Goal: Book appointment/travel/reservation

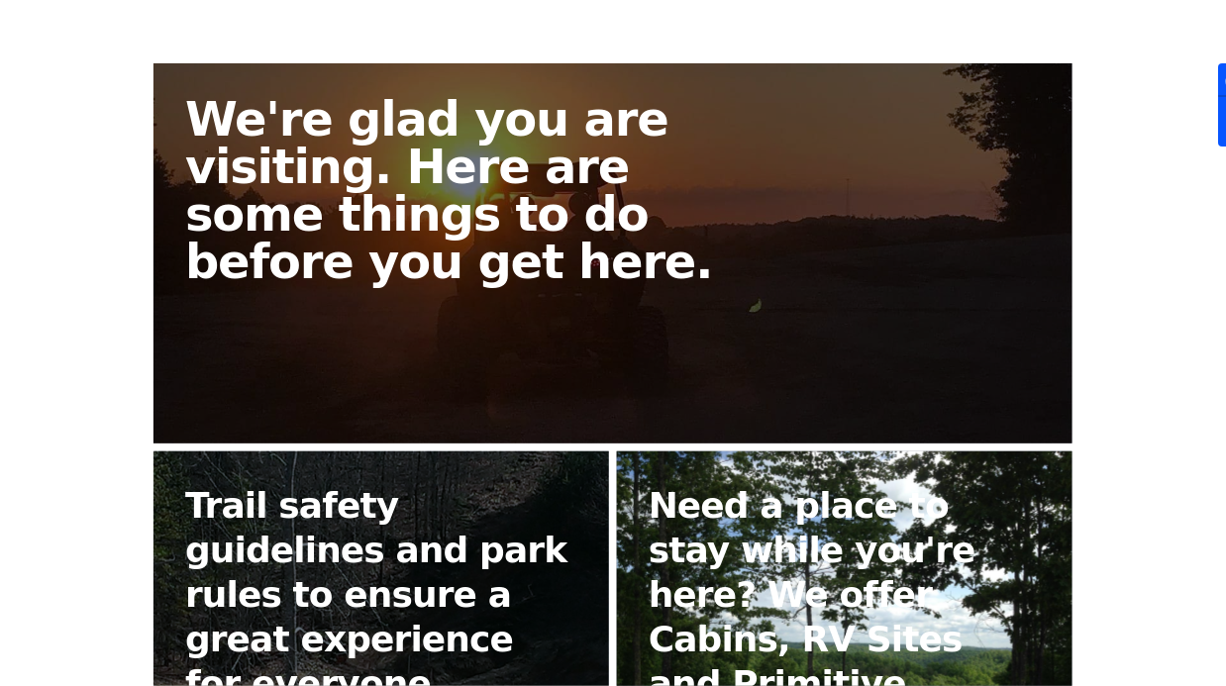
scroll to position [656, 0]
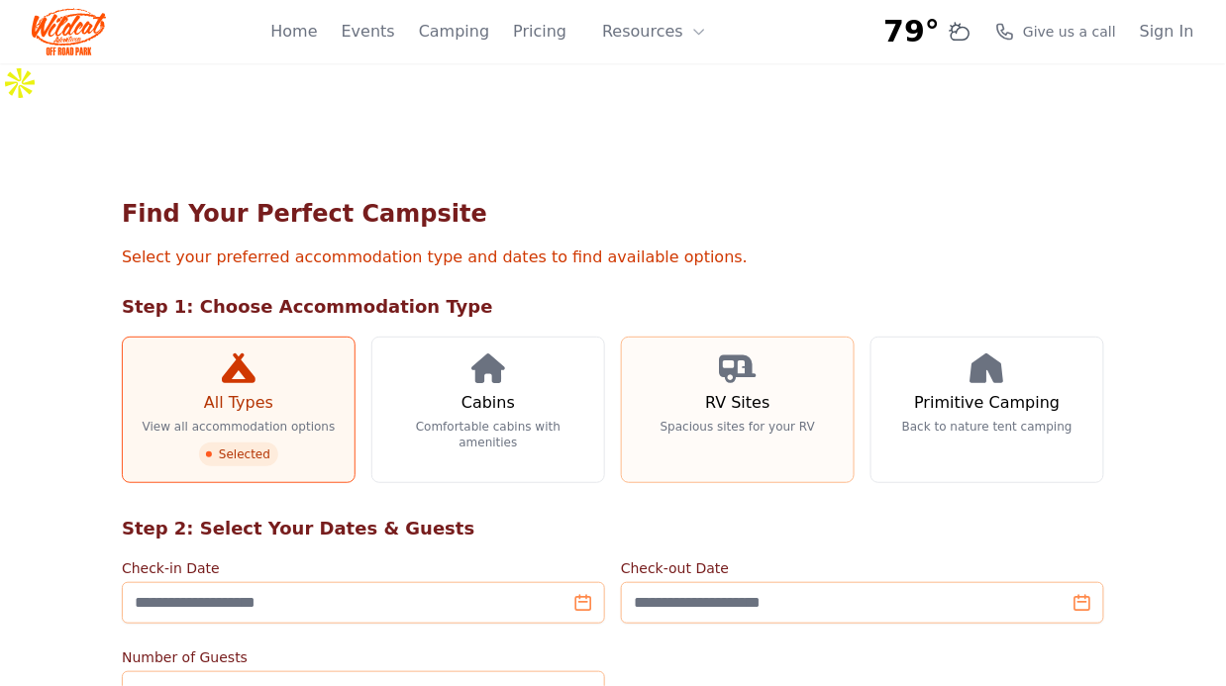
click at [721, 391] on h3 "RV Sites" at bounding box center [737, 403] width 64 height 24
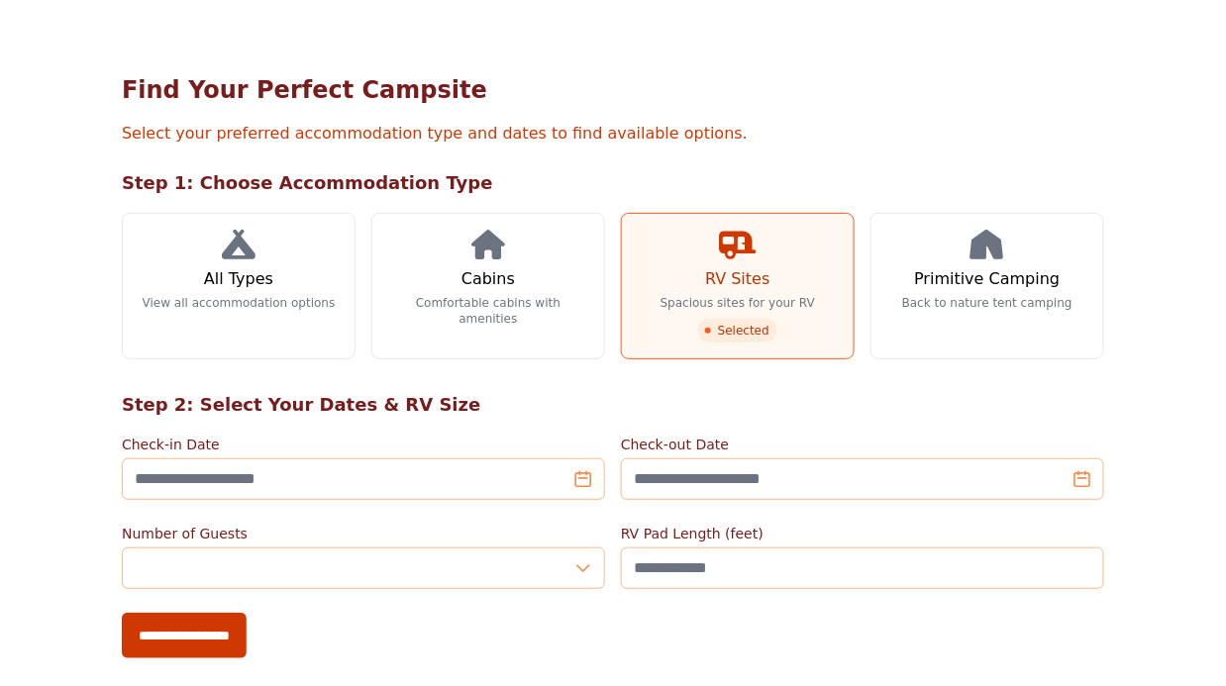
scroll to position [80, 0]
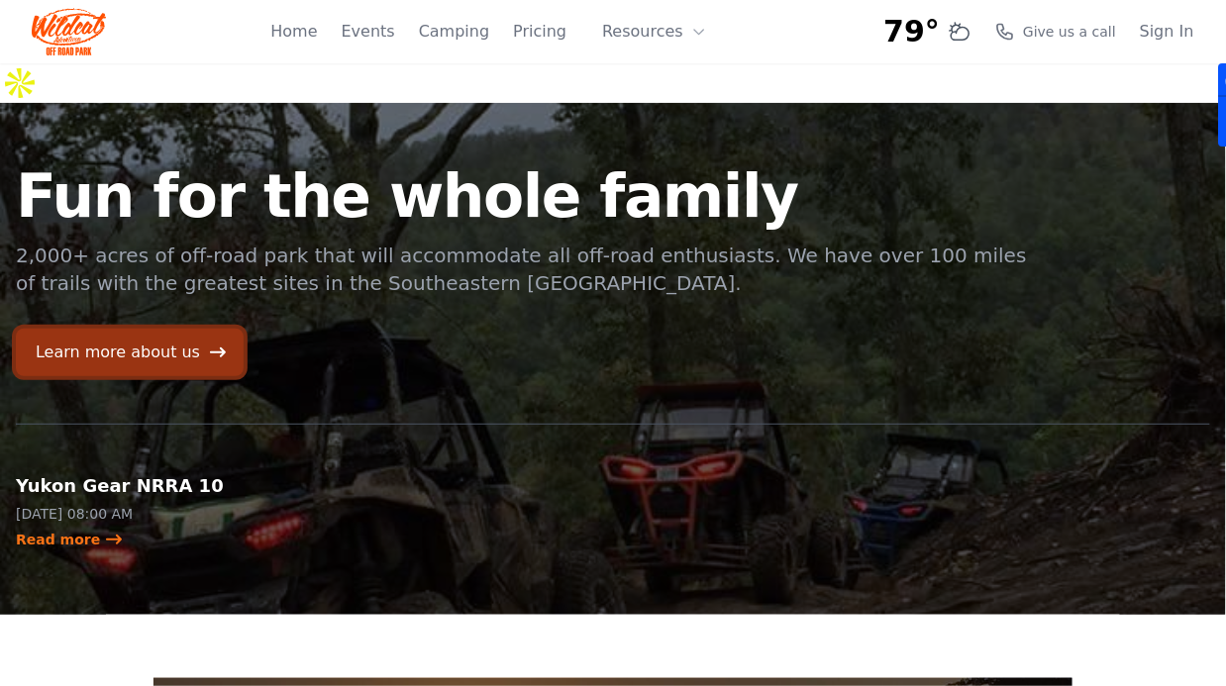
click at [124, 329] on link "Learn more about us" at bounding box center [130, 353] width 228 height 48
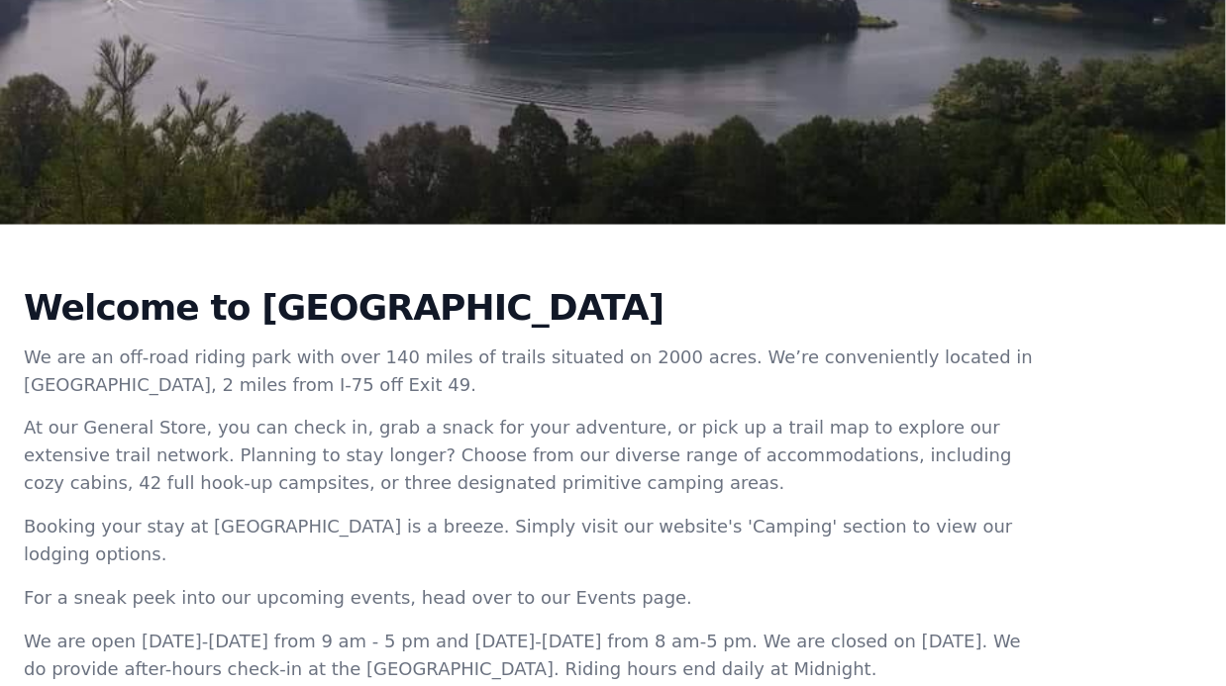
scroll to position [528, 0]
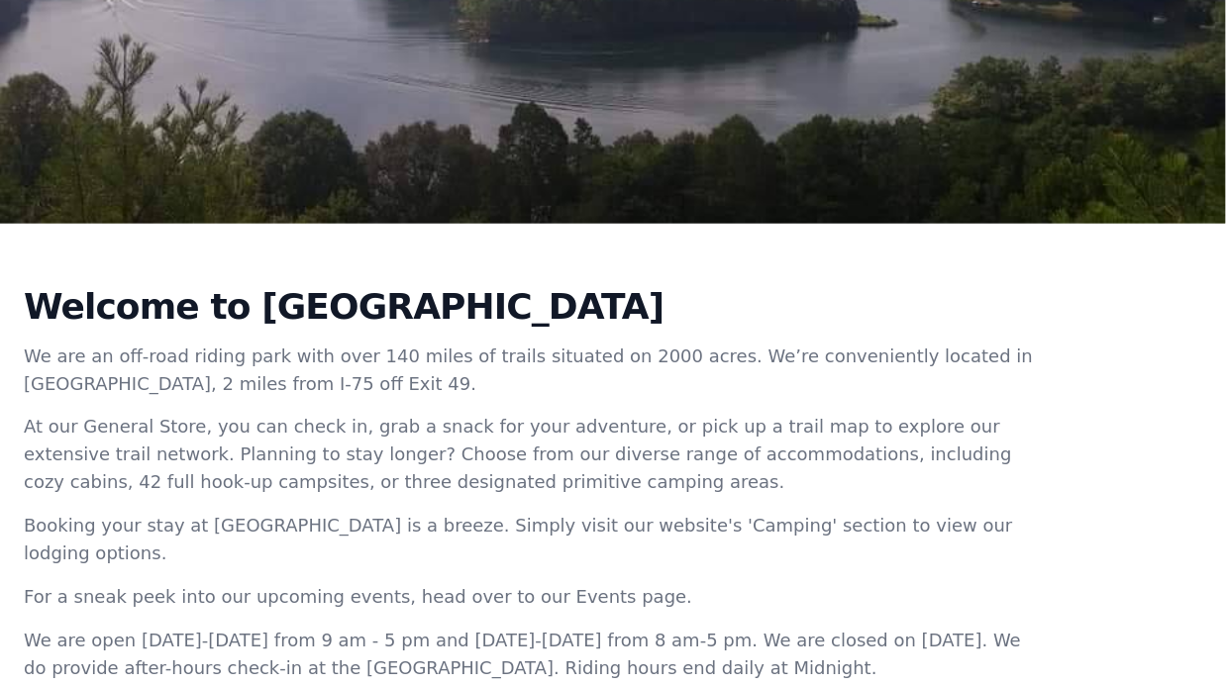
copy div "We are an off-road riding park with over 140 miles of trails situated on 2000 a…"
drag, startPoint x: 20, startPoint y: 269, endPoint x: 1036, endPoint y: 353, distance: 1019.6
click at [1036, 353] on div "Welcome to [GEOGRAPHIC_DATA] We are an off-road riding park with over 140 miles…" at bounding box center [613, 515] width 1226 height 582
